Goal: Task Accomplishment & Management: Use online tool/utility

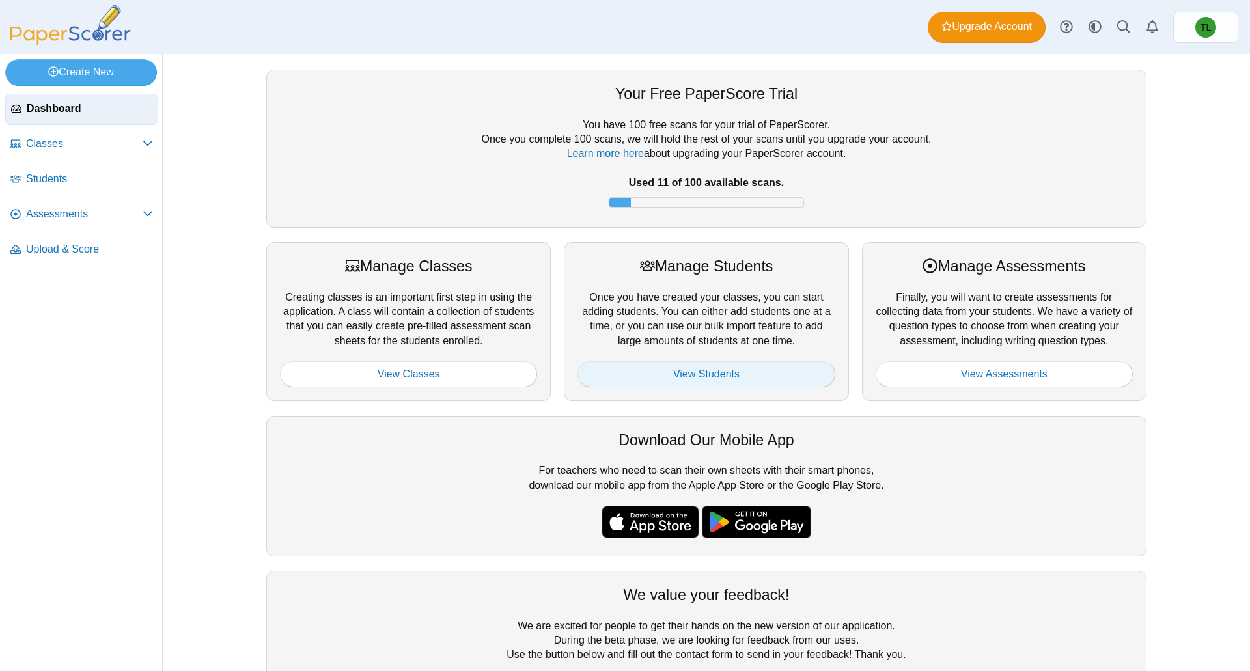
click at [770, 367] on link "View Students" at bounding box center [706, 374] width 257 height 26
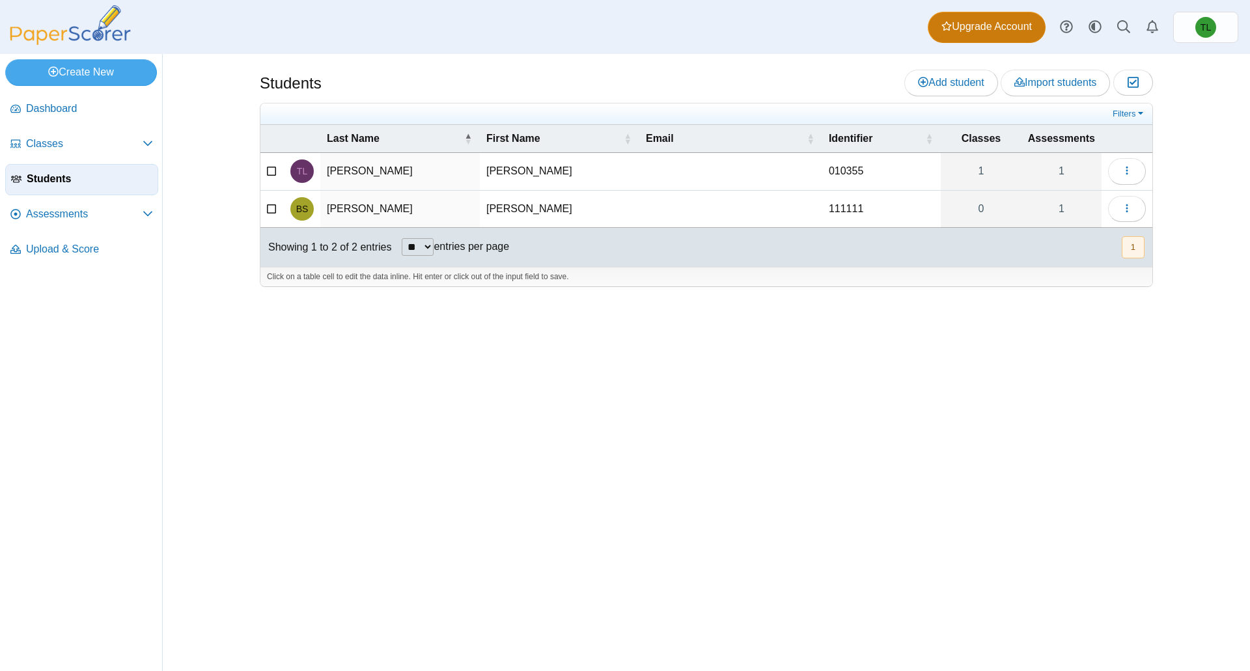
click at [1001, 32] on span "Upgrade Account" at bounding box center [987, 27] width 91 height 14
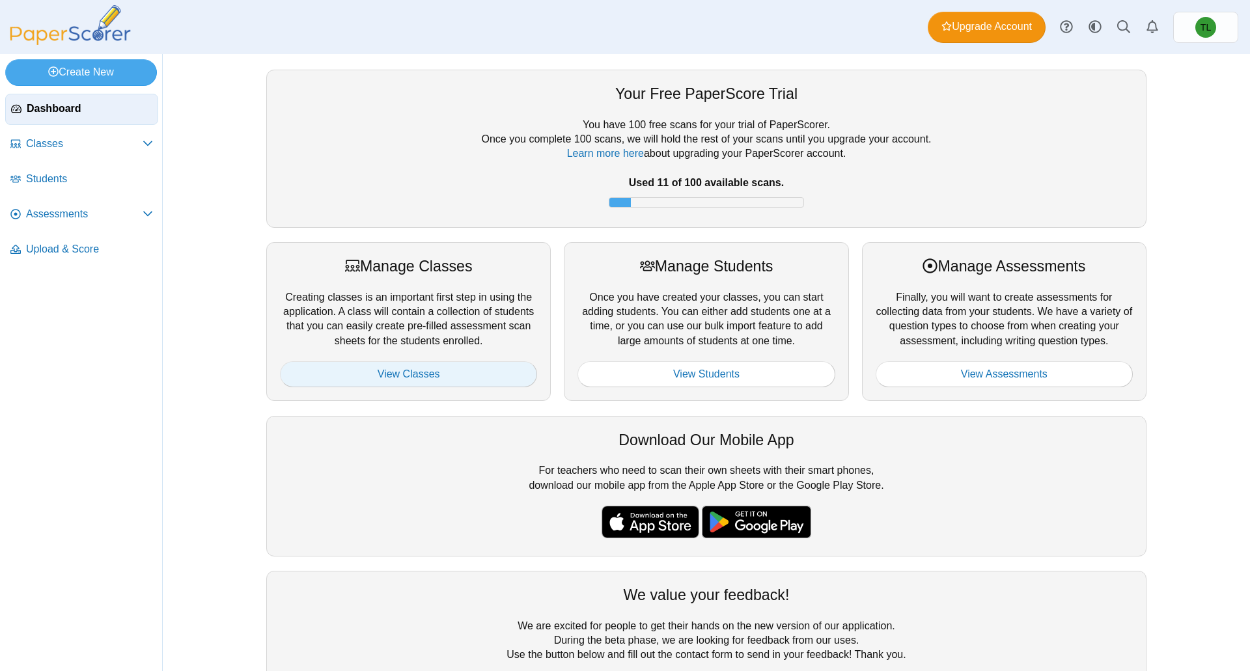
click at [447, 382] on link "View Classes" at bounding box center [408, 374] width 257 height 26
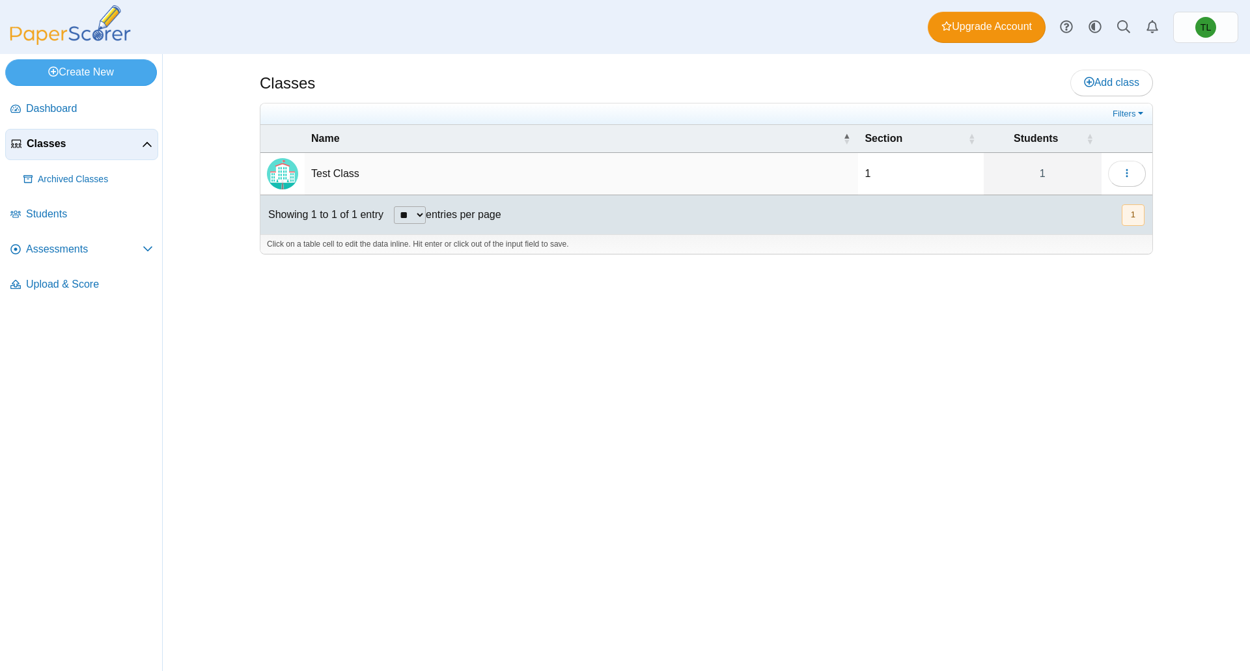
click at [343, 176] on td "Test Class" at bounding box center [582, 174] width 554 height 42
click at [49, 99] on link "Dashboard" at bounding box center [81, 109] width 153 height 31
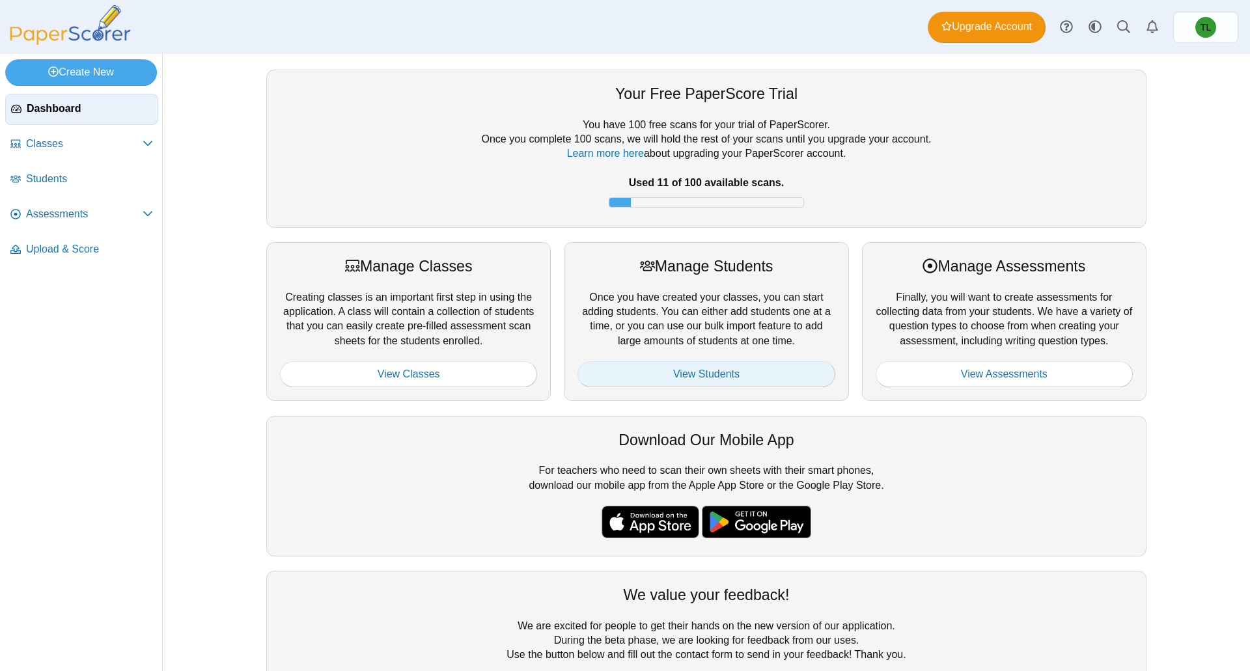
click at [732, 363] on link "View Students" at bounding box center [706, 374] width 257 height 26
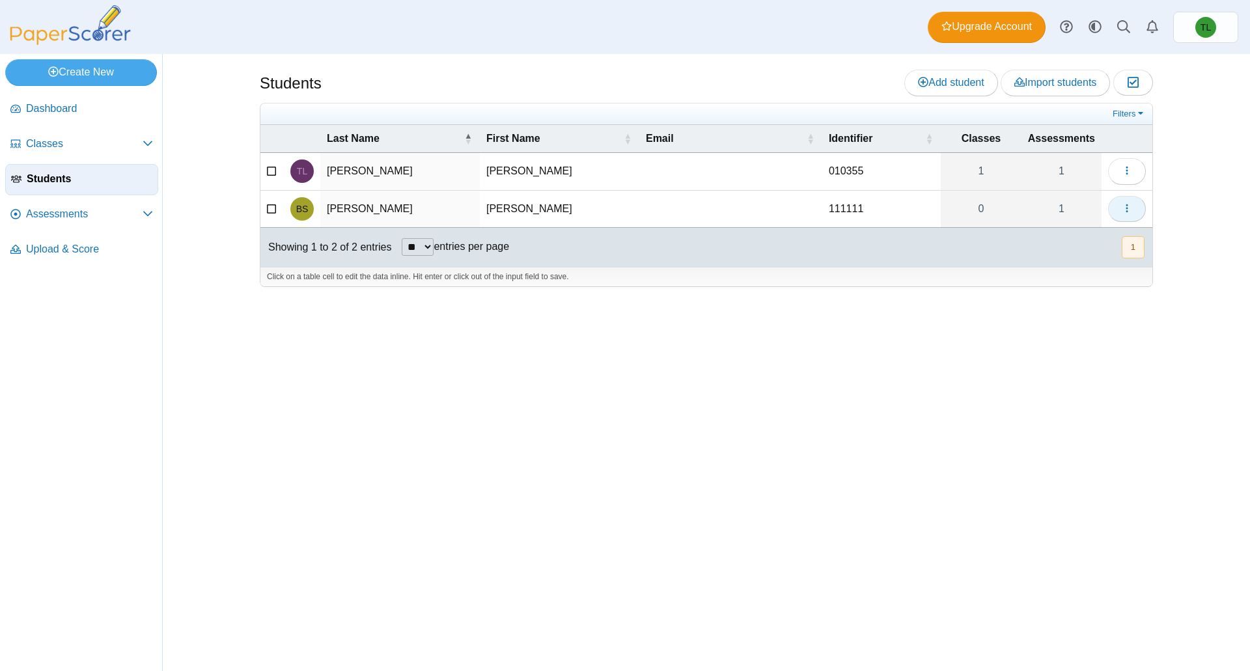
click at [1126, 203] on span "button" at bounding box center [1127, 208] width 10 height 11
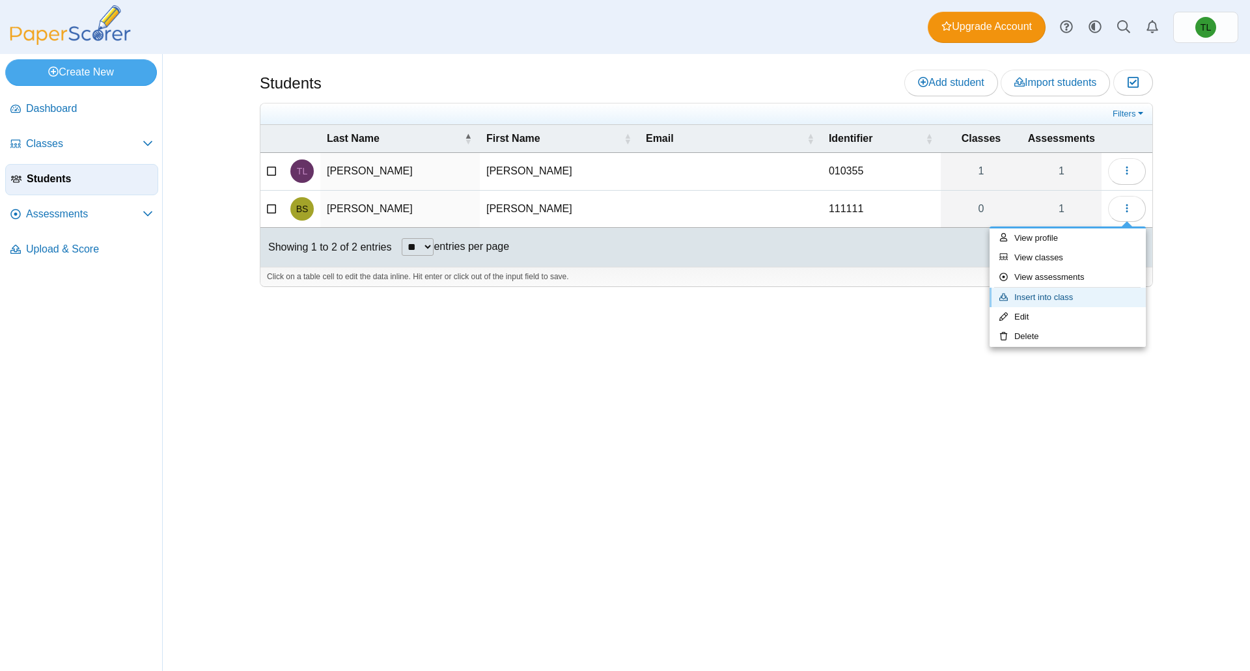
click at [1025, 300] on link "Insert into class" at bounding box center [1068, 298] width 156 height 20
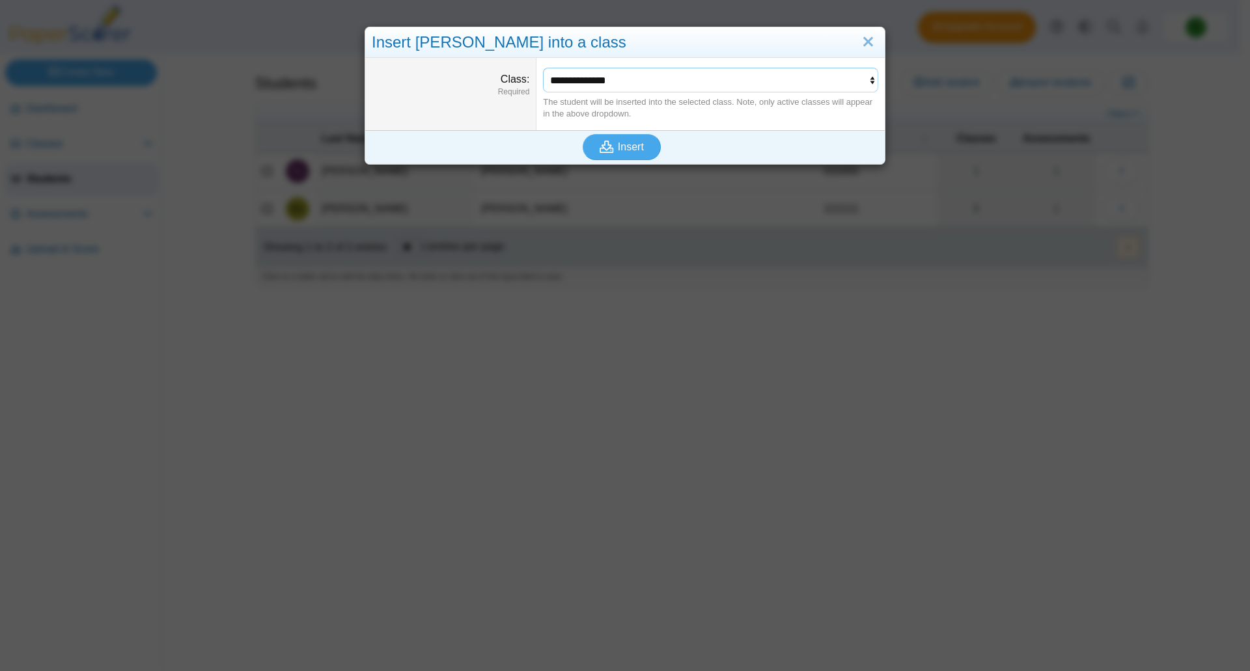
click at [563, 83] on select "**********" at bounding box center [710, 80] width 335 height 25
select select "**********"
click at [543, 68] on select "**********" at bounding box center [710, 80] width 335 height 25
click at [606, 149] on use "submit" at bounding box center [607, 147] width 14 height 12
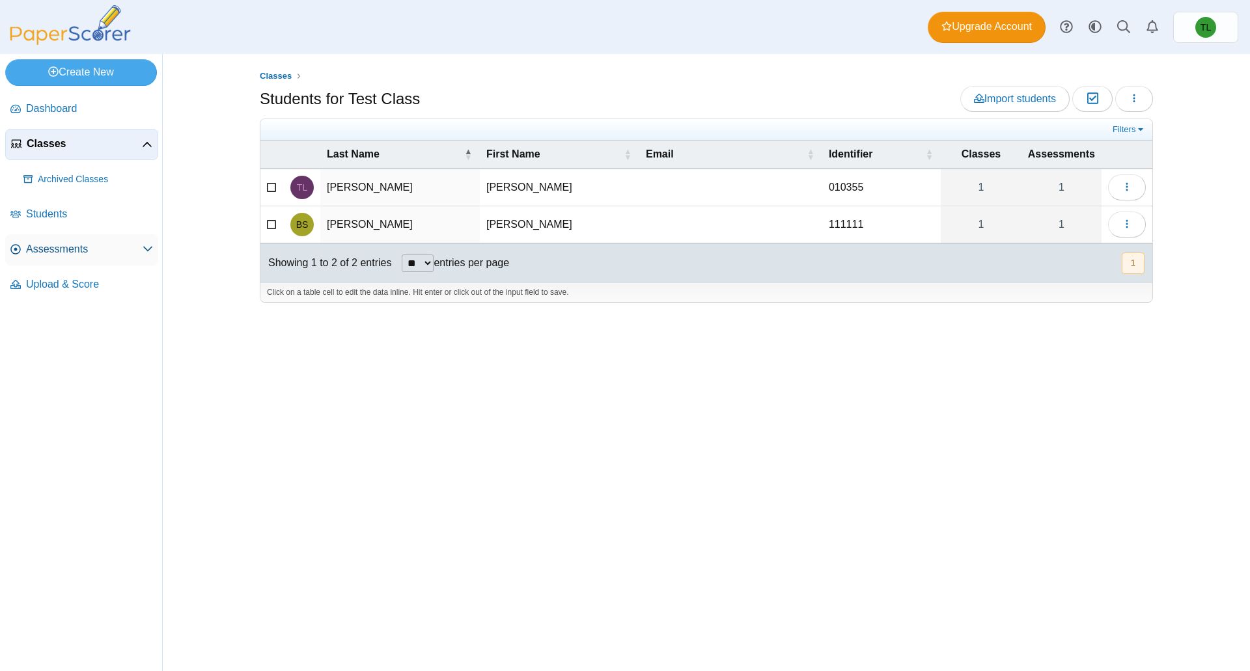
click at [49, 255] on span "Assessments" at bounding box center [84, 249] width 117 height 14
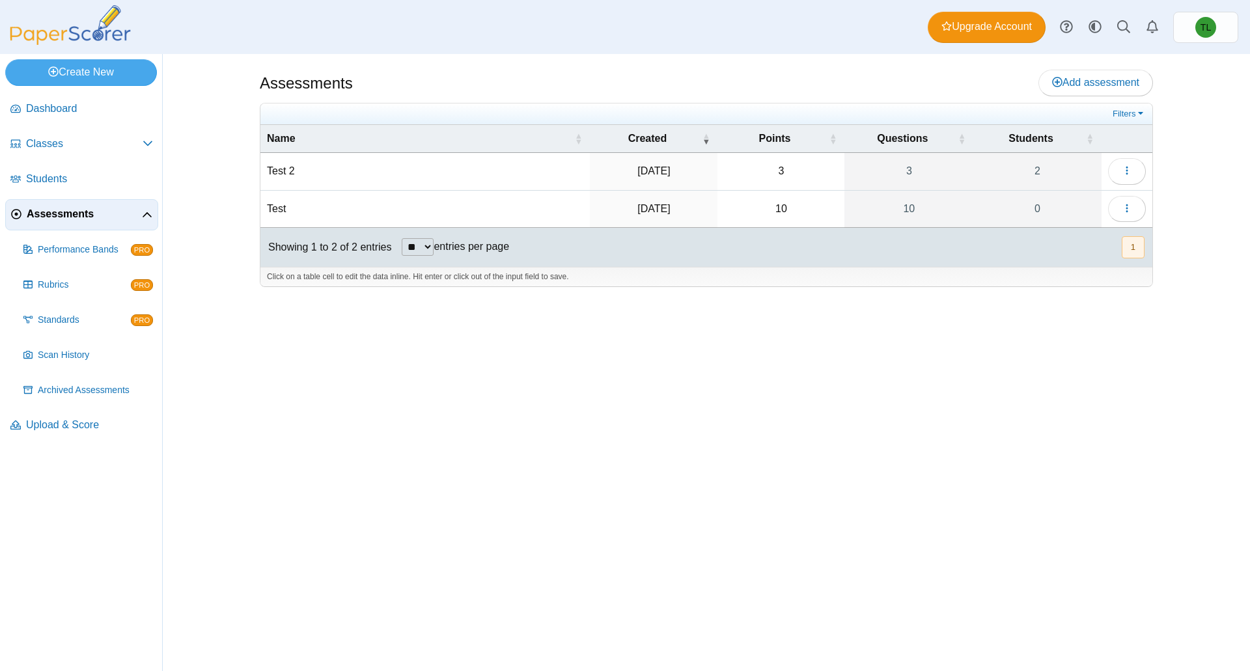
click at [338, 209] on td "Test" at bounding box center [424, 209] width 329 height 37
click at [1132, 212] on button "button" at bounding box center [1127, 209] width 38 height 26
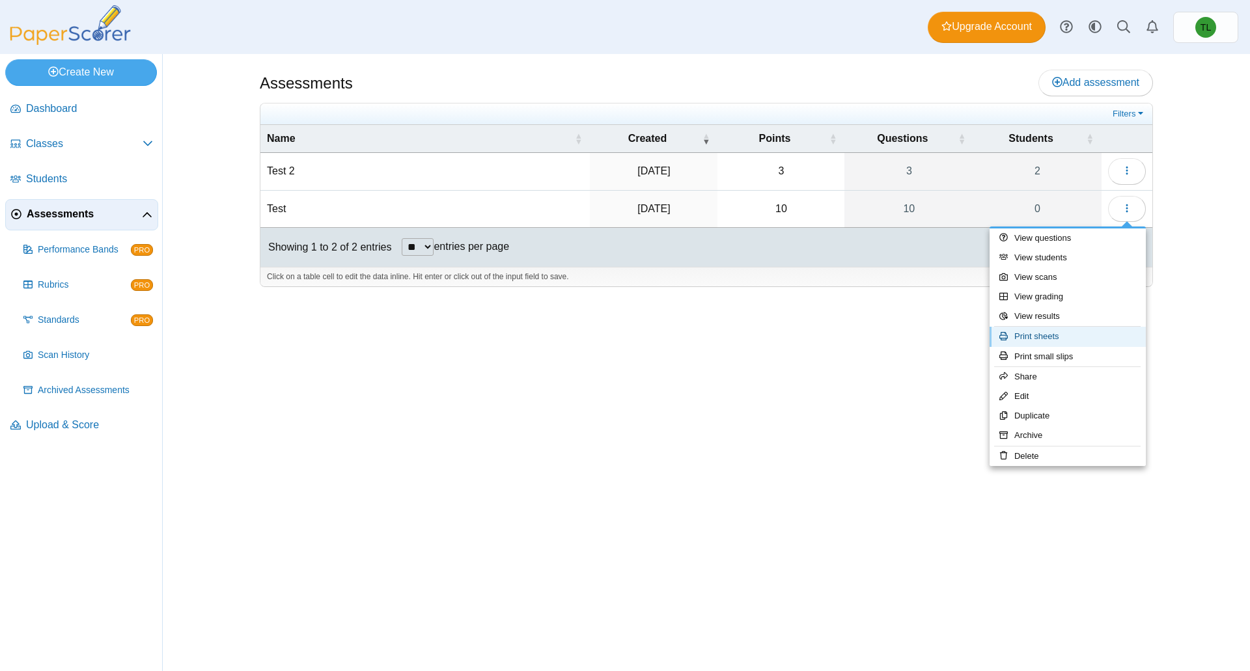
click at [1030, 340] on link "Print sheets" at bounding box center [1068, 337] width 156 height 20
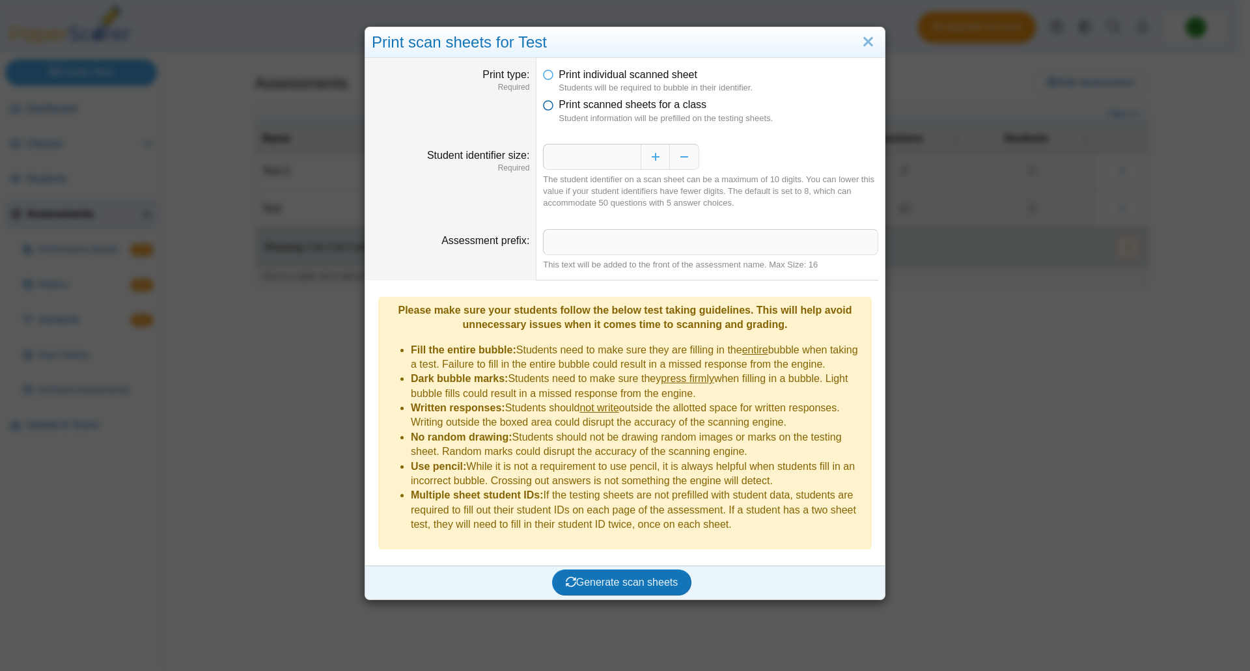
click at [543, 103] on icon at bounding box center [548, 102] width 10 height 9
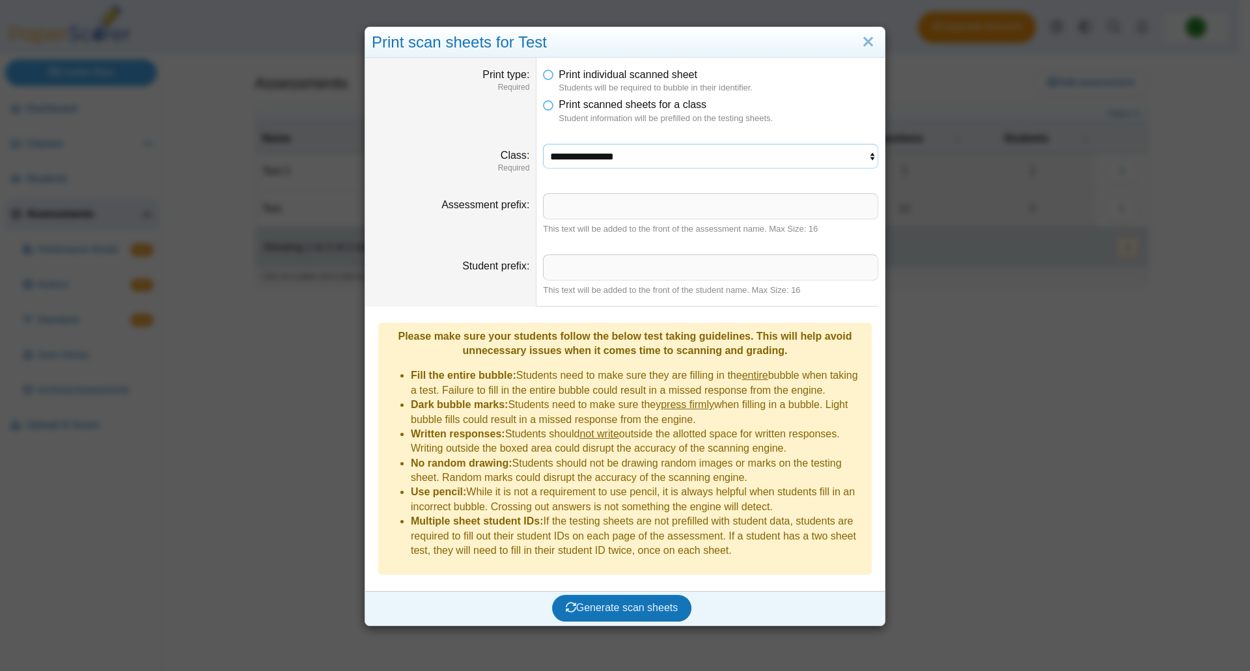
click at [770, 161] on select "**********" at bounding box center [710, 156] width 335 height 25
select select "**********"
click at [543, 144] on select "**********" at bounding box center [710, 156] width 335 height 25
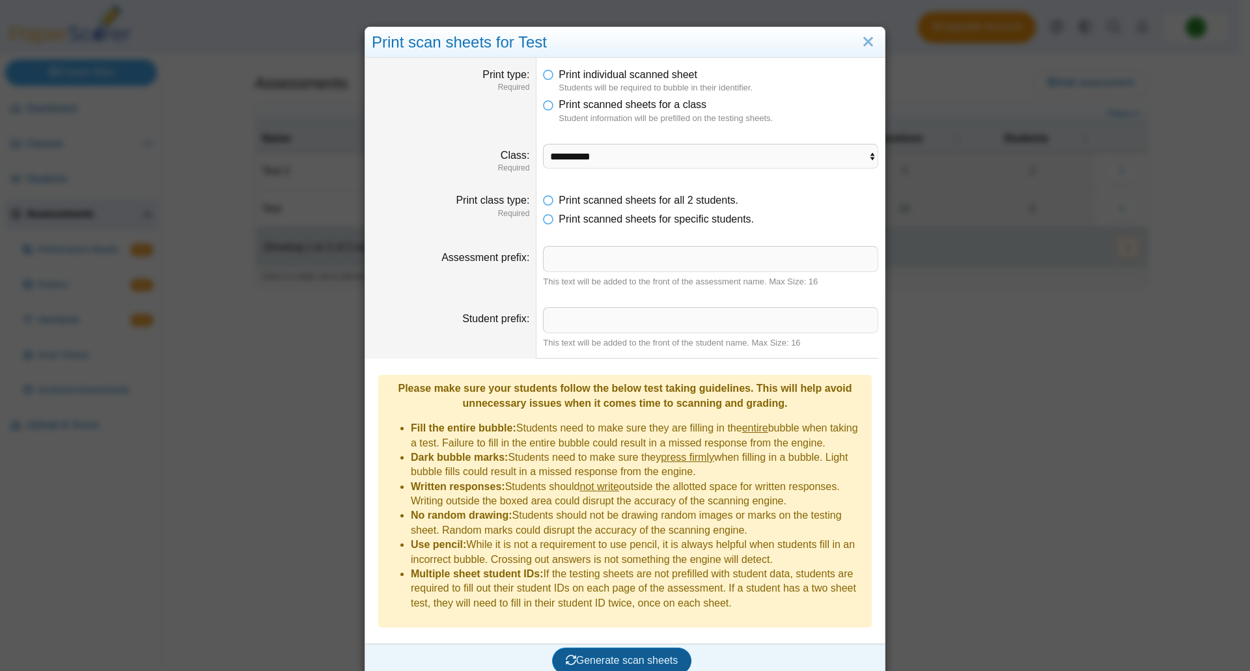
click at [619, 655] on span "Generate scan sheets" at bounding box center [622, 660] width 113 height 11
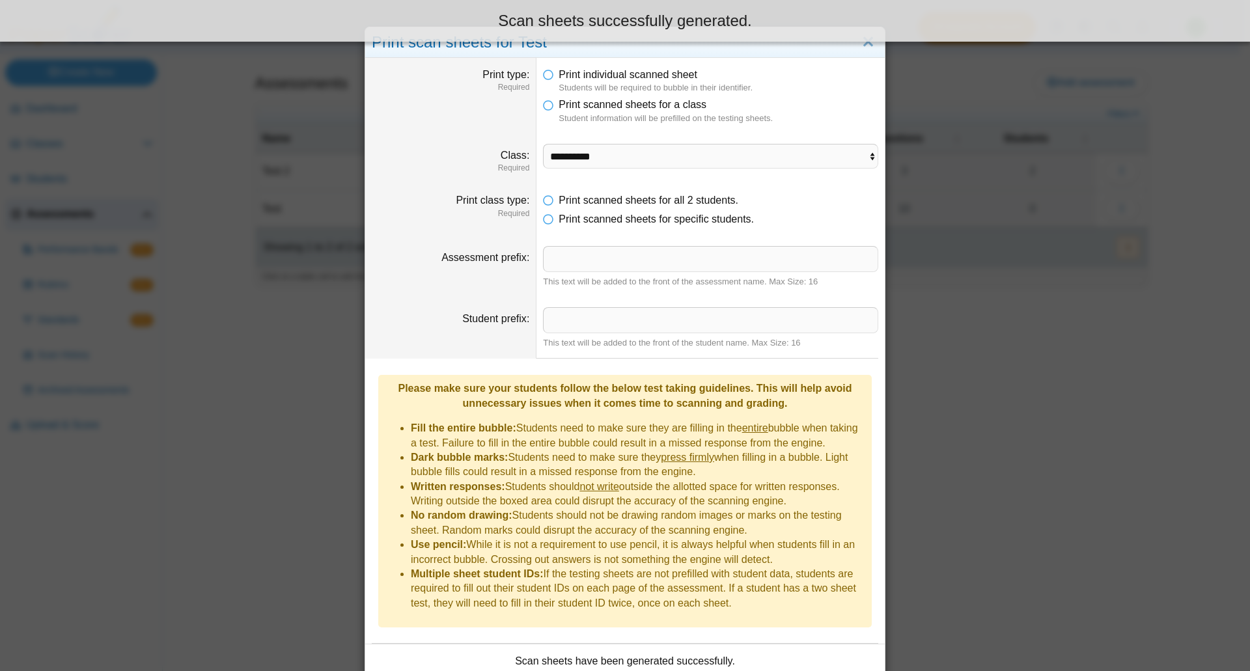
scroll to position [98, 0]
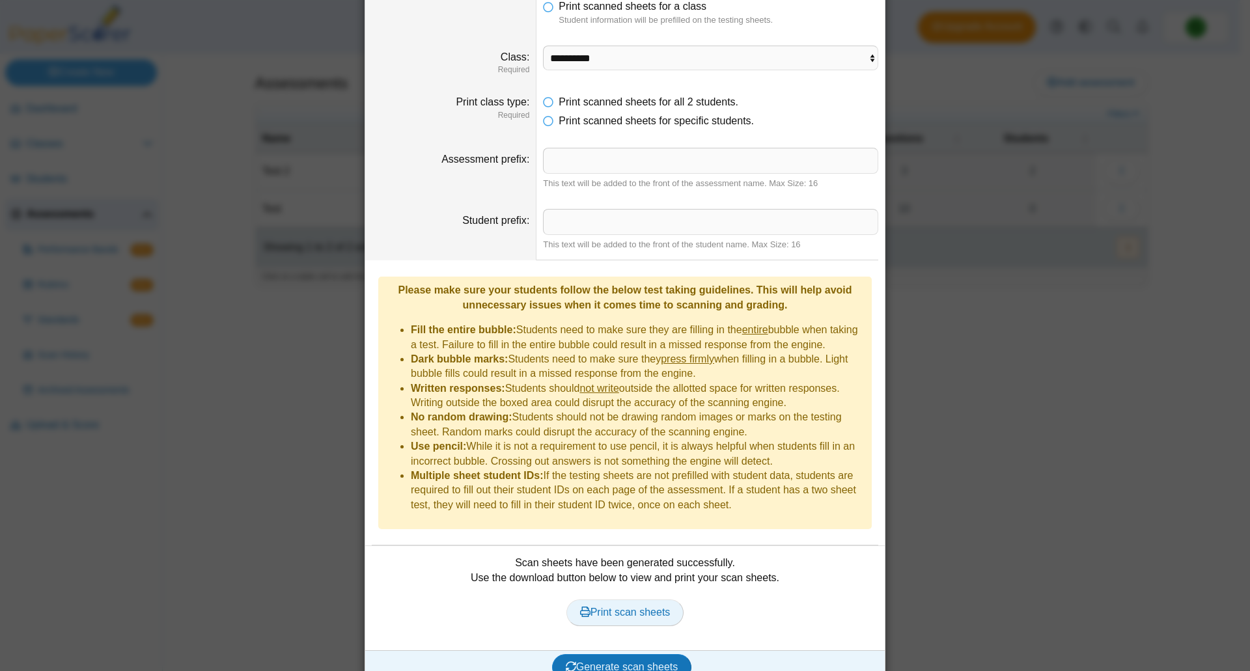
click at [620, 607] on span "Print scan sheets" at bounding box center [625, 612] width 91 height 11
click at [235, 337] on div "**********" at bounding box center [625, 335] width 1250 height 671
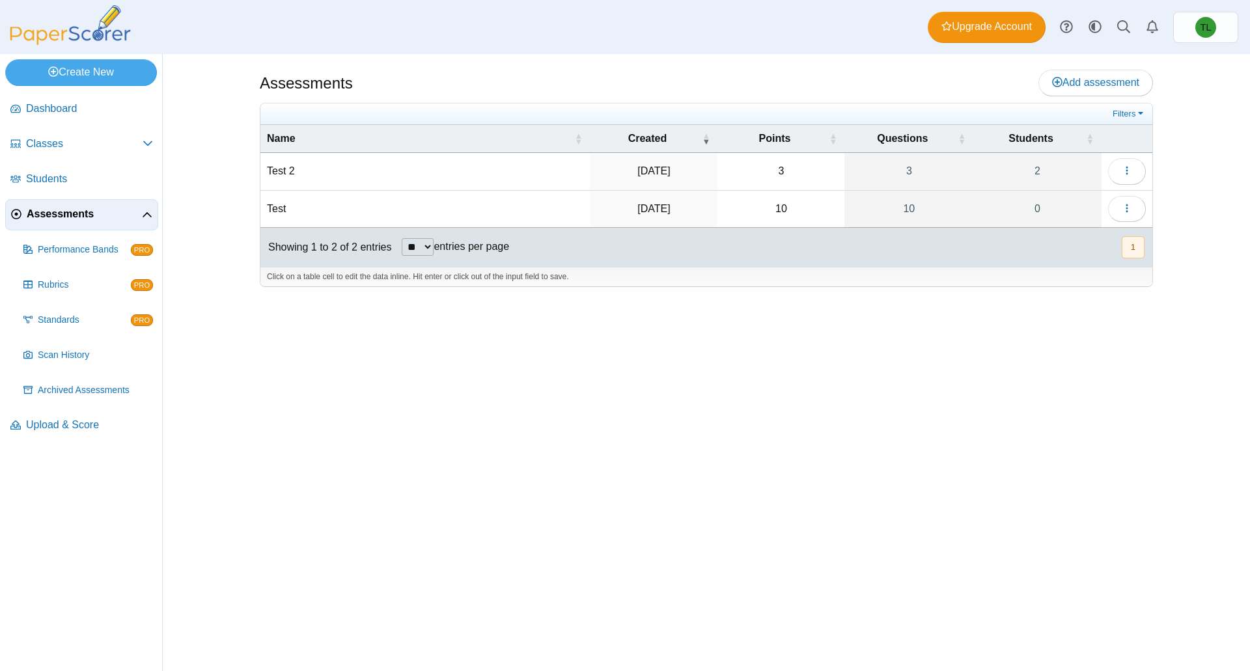
click at [279, 211] on td "Test" at bounding box center [424, 209] width 329 height 37
drag, startPoint x: 798, startPoint y: 335, endPoint x: 1108, endPoint y: 186, distance: 344.8
click at [807, 324] on div "Assessments Add assessment 3 3" at bounding box center [706, 362] width 977 height 617
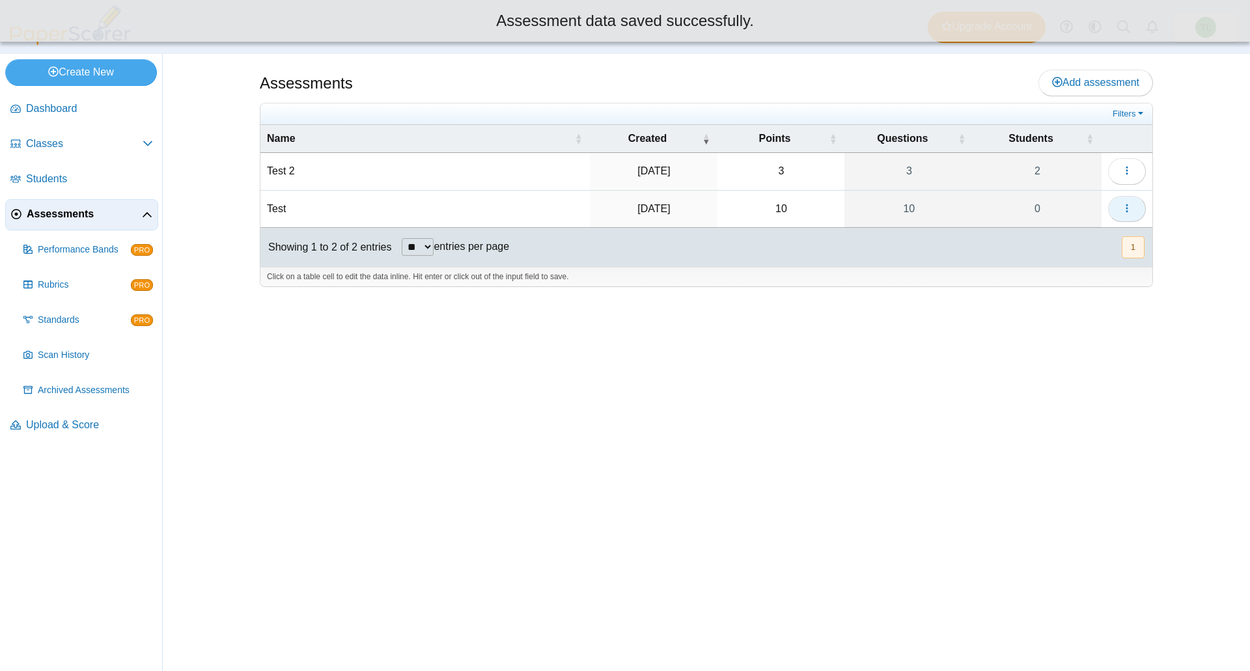
click at [1130, 203] on icon "button" at bounding box center [1127, 208] width 10 height 10
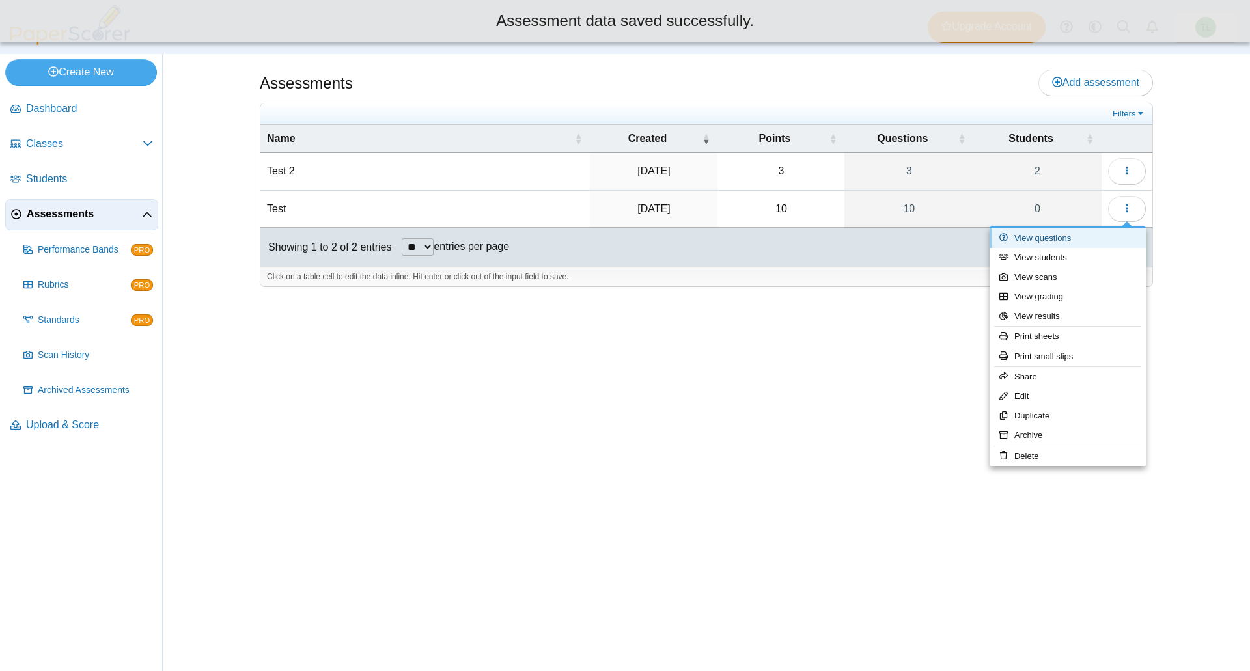
click at [1092, 234] on link "View questions" at bounding box center [1068, 239] width 156 height 20
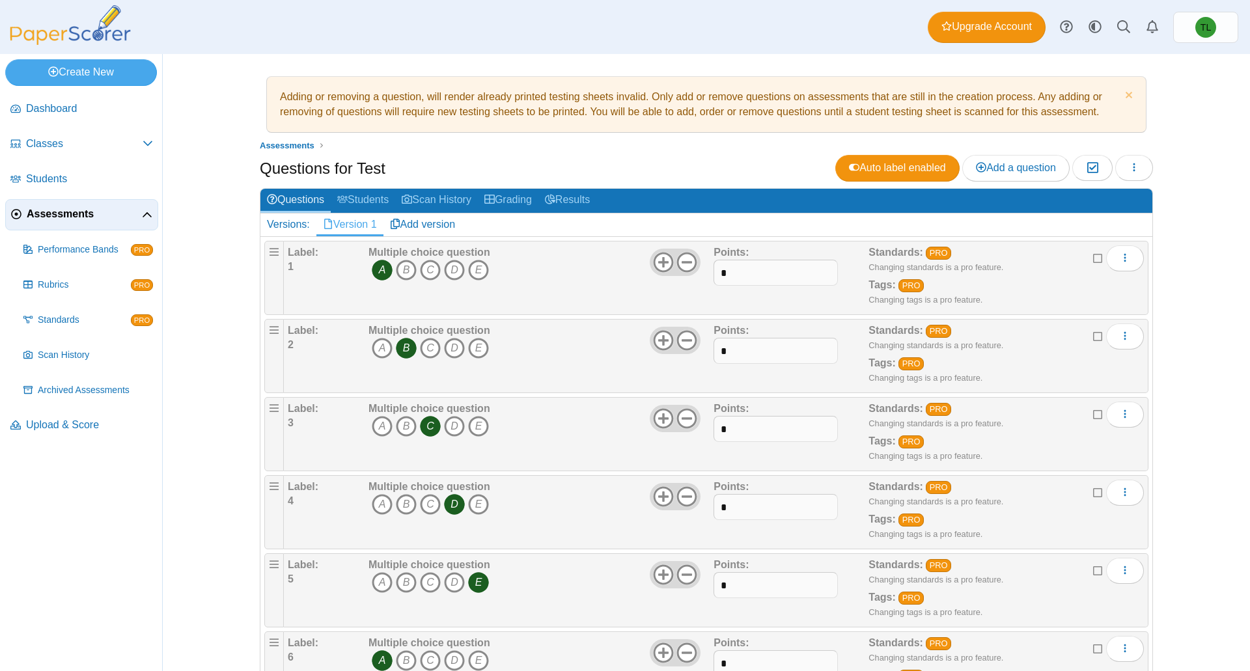
click at [51, 214] on span "Assessments" at bounding box center [84, 214] width 115 height 14
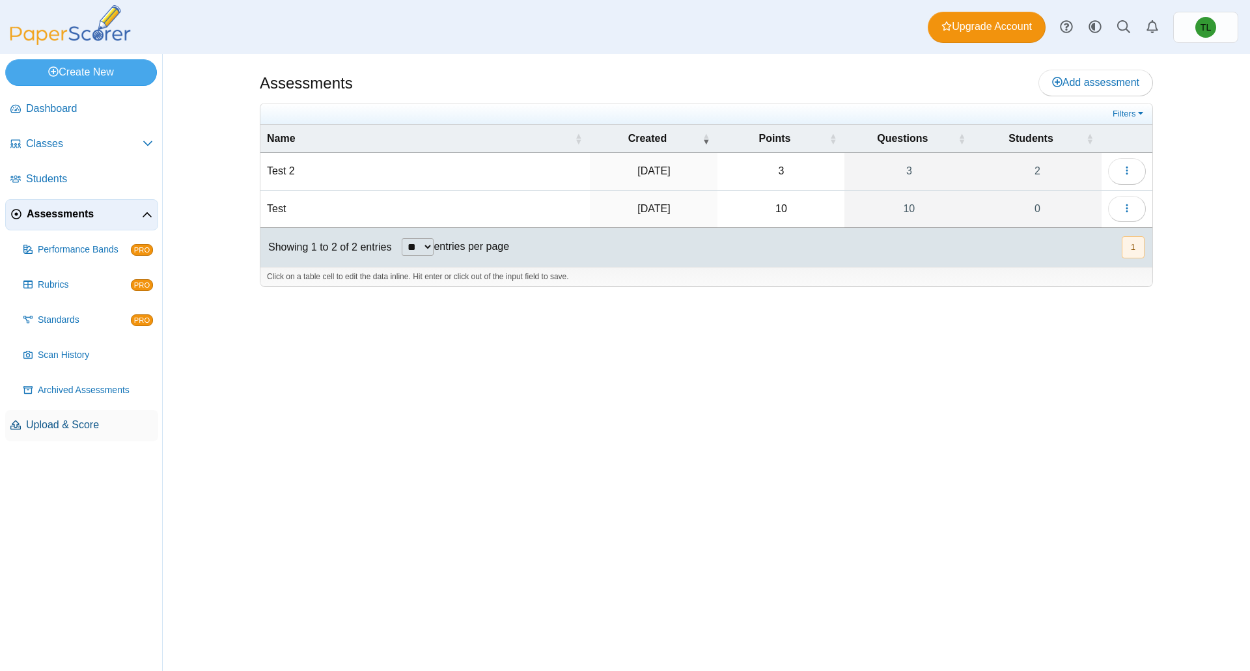
click at [73, 428] on span "Upload & Score" at bounding box center [89, 425] width 127 height 14
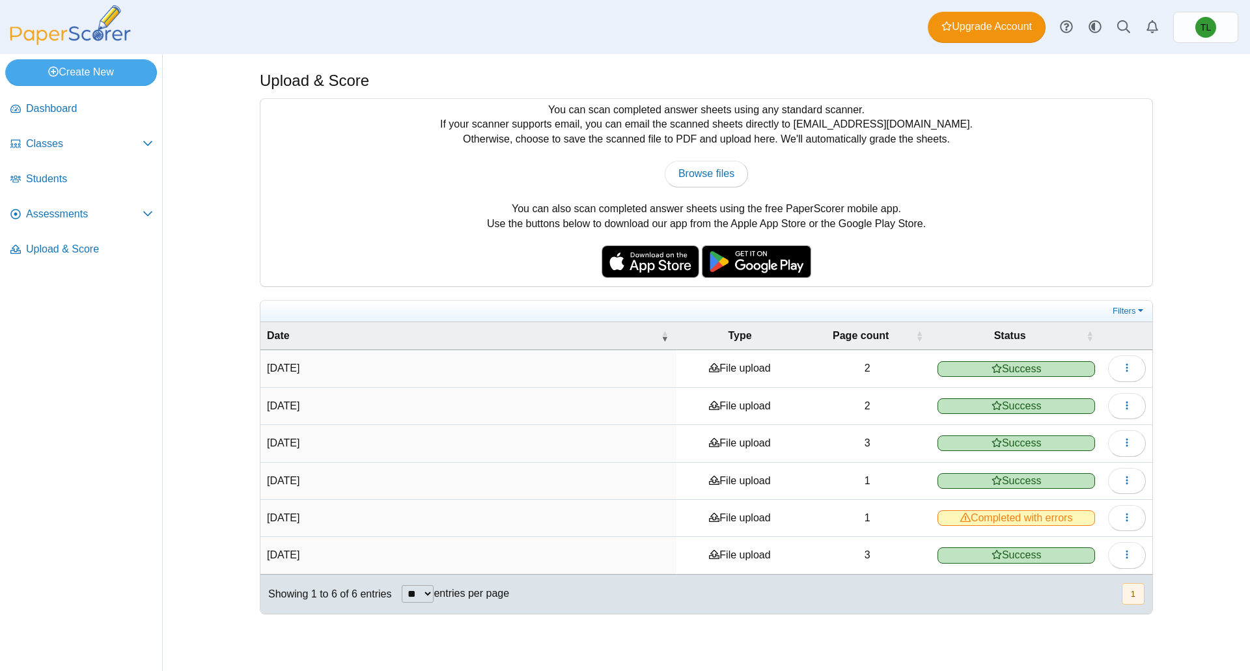
click at [10, 360] on nav "Dashboard Classes PRO" at bounding box center [81, 380] width 162 height 583
click at [714, 168] on span "Browse files" at bounding box center [707, 173] width 56 height 11
type input "**********"
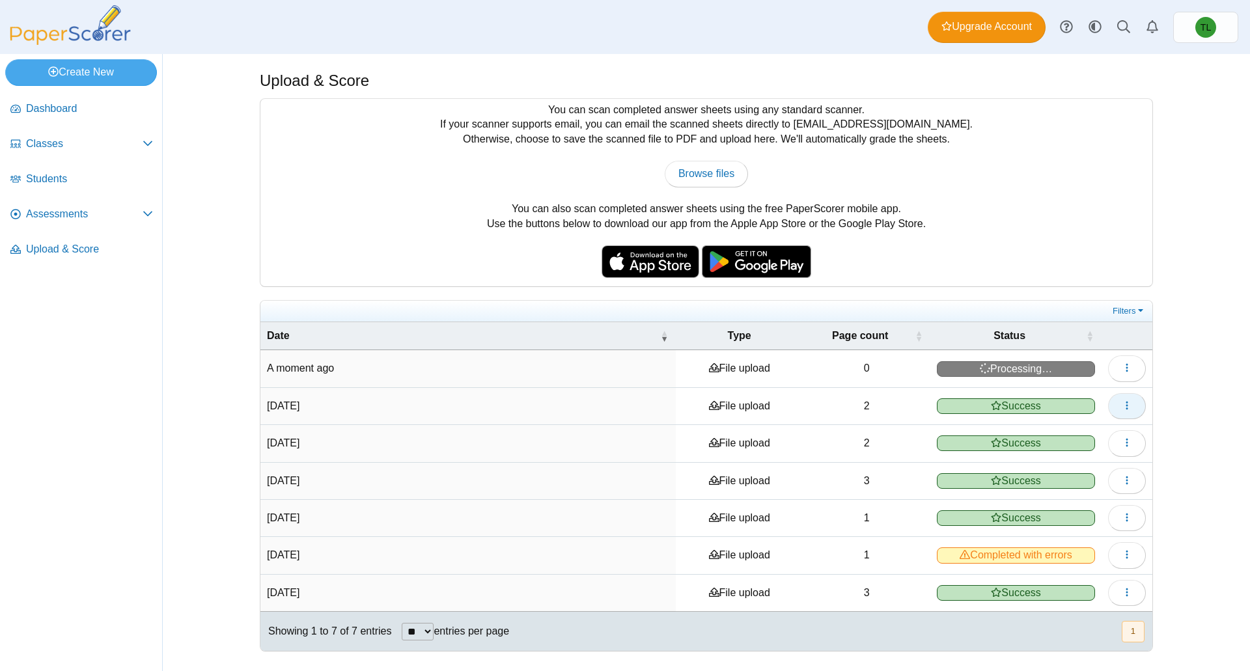
click at [1130, 408] on icon "button" at bounding box center [1127, 405] width 10 height 10
click at [1092, 432] on link "View scanned pages" at bounding box center [1068, 435] width 156 height 20
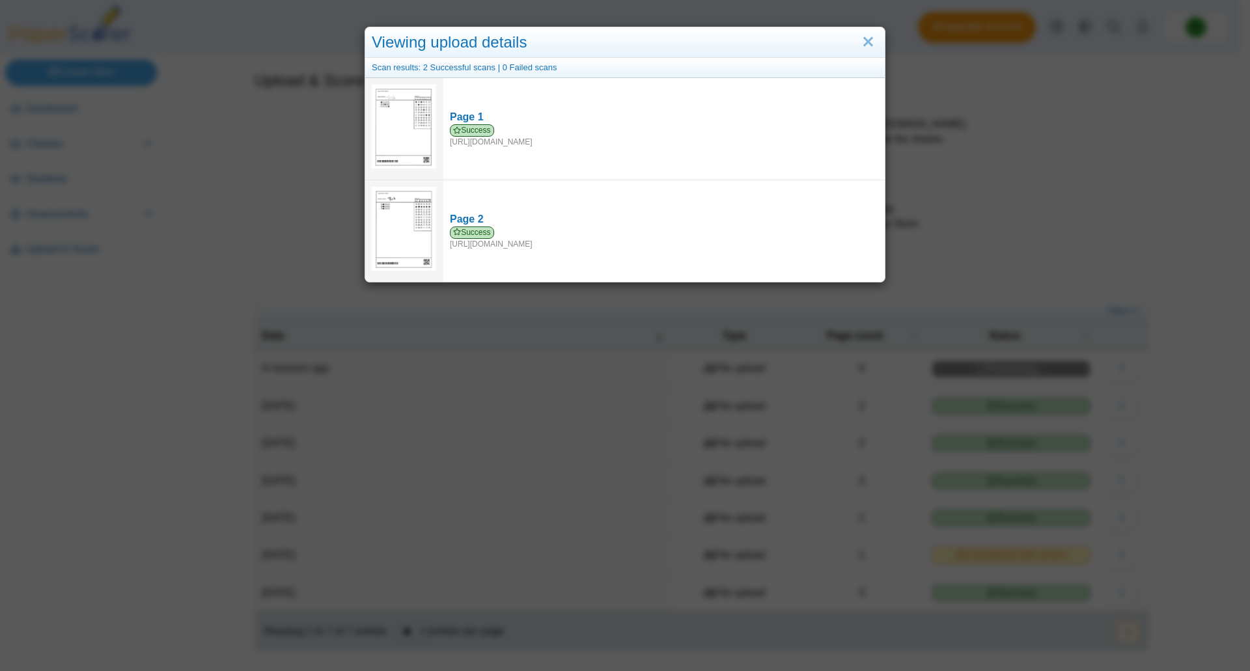
click at [1005, 250] on div "Viewing upload details Scan results: 2 Successful scans | 0 Failed scans Page 1…" at bounding box center [625, 335] width 1250 height 671
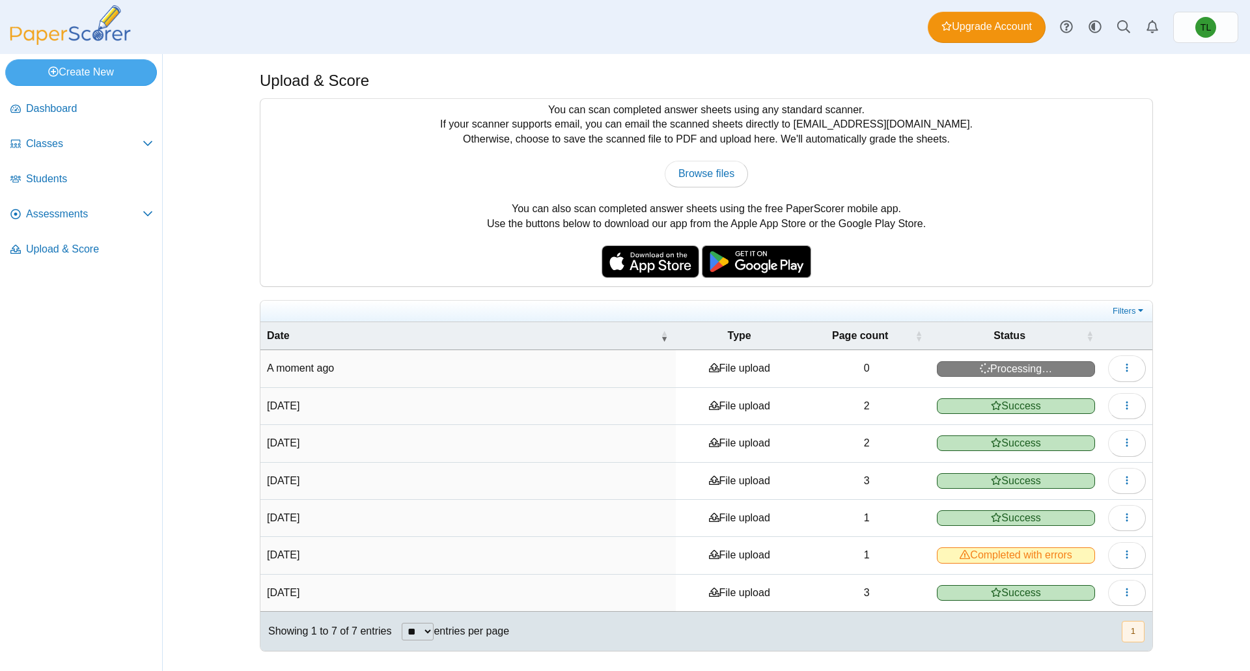
click at [960, 408] on span "Success" at bounding box center [1016, 407] width 158 height 16
click at [1127, 403] on icon "button" at bounding box center [1127, 405] width 10 height 10
click at [1106, 433] on link "View scanned pages" at bounding box center [1068, 435] width 156 height 20
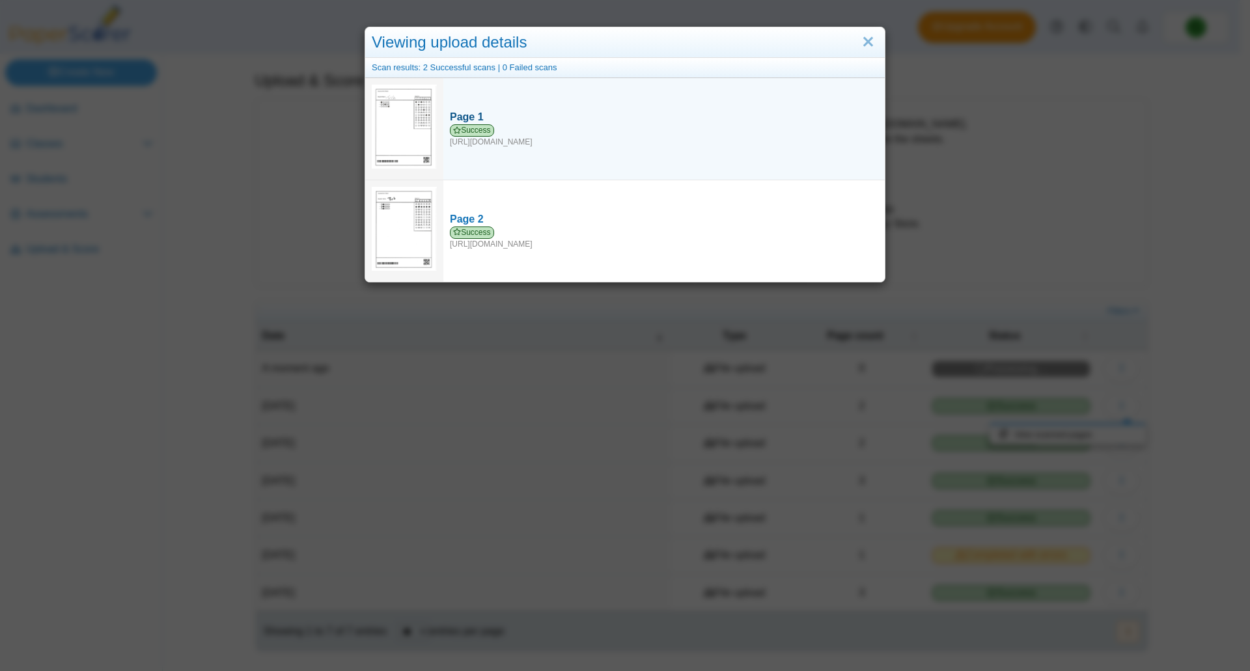
click at [687, 128] on div "Success [URL][DOMAIN_NAME]" at bounding box center [664, 135] width 428 height 23
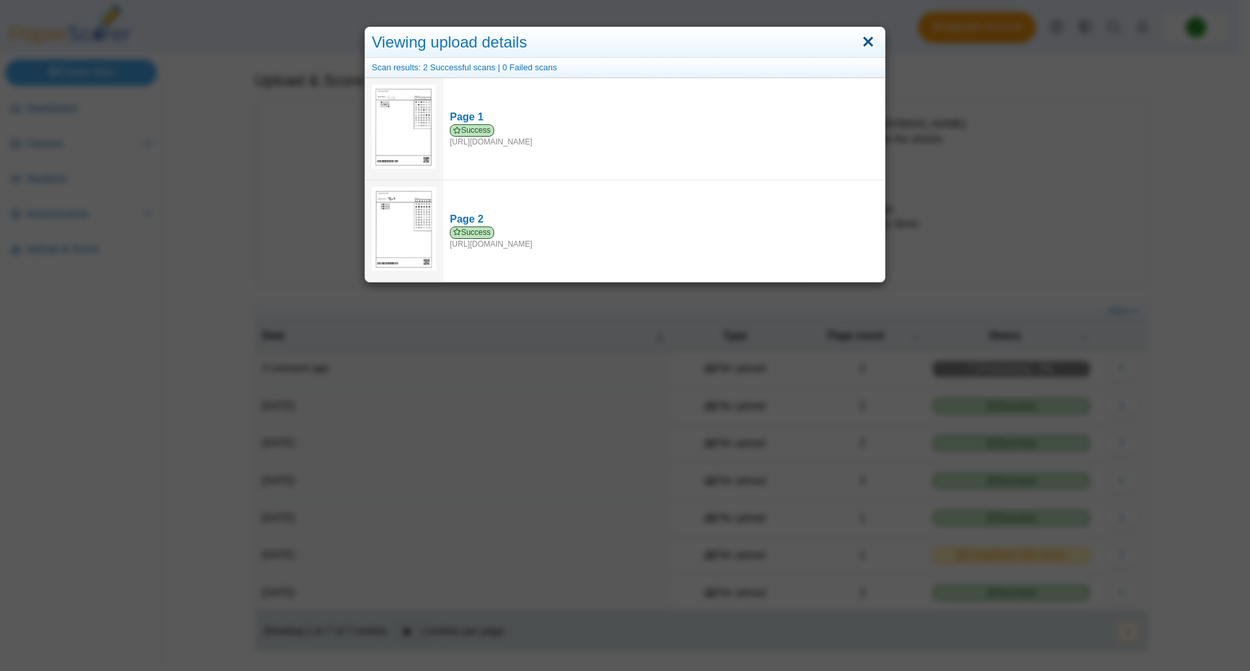
click at [861, 39] on link "Close" at bounding box center [868, 42] width 20 height 22
